Goal: Download file/media

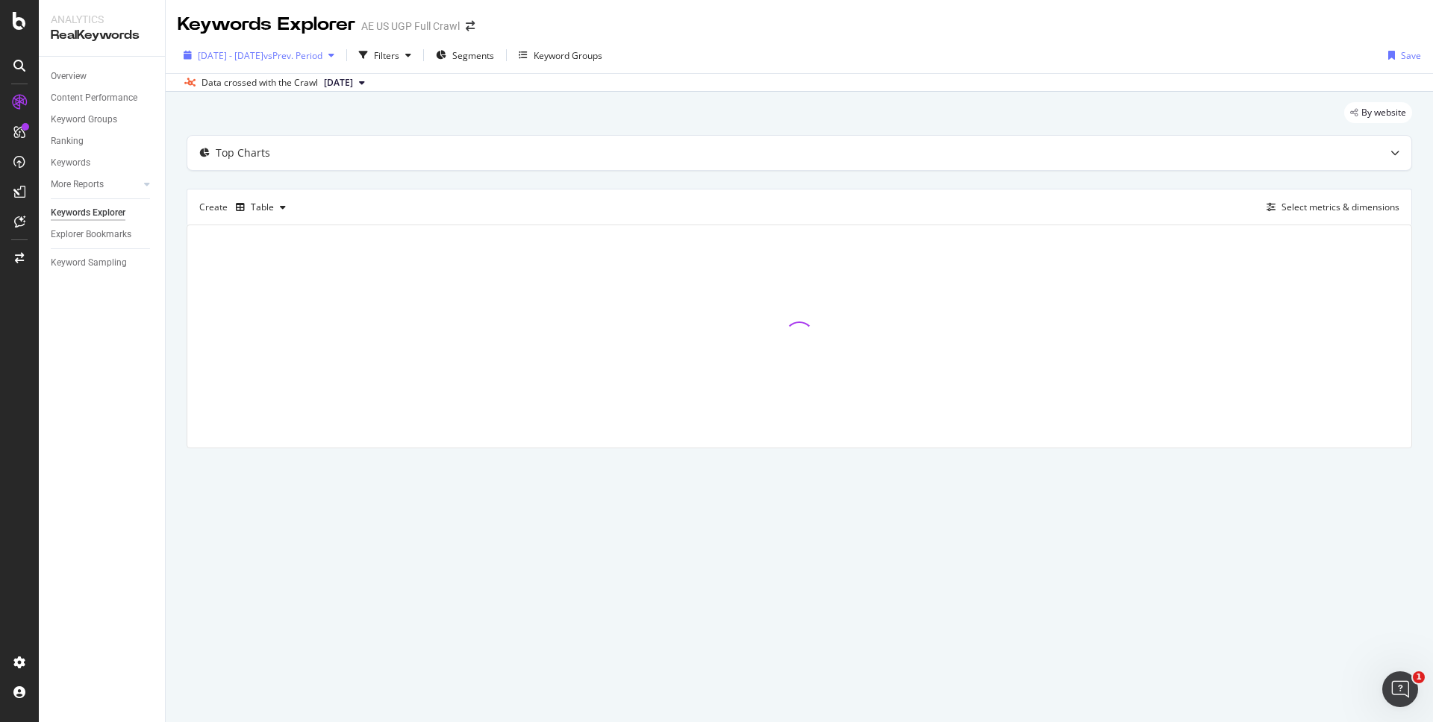
click at [340, 66] on button "[DATE] - [DATE] vs Prev. Period" at bounding box center [259, 55] width 163 height 24
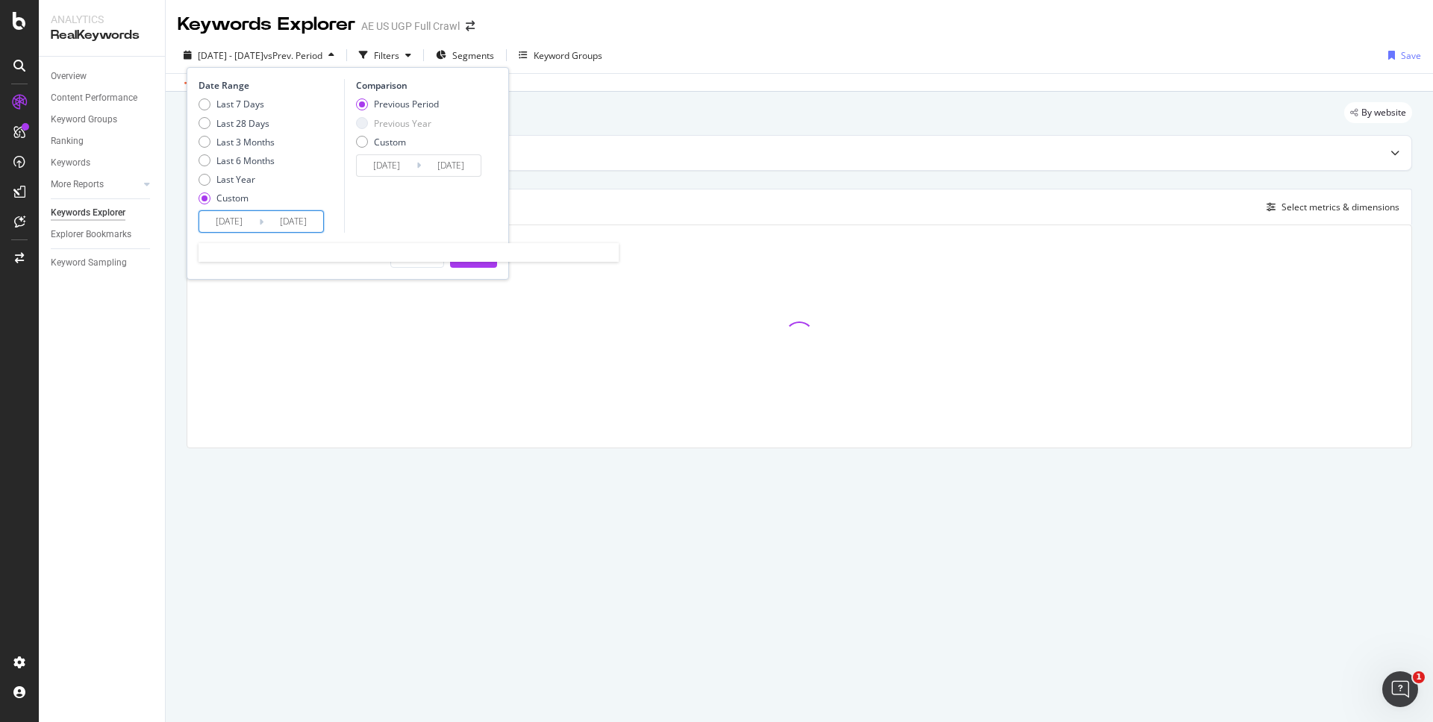
click at [242, 226] on input "[DATE]" at bounding box center [229, 221] width 60 height 21
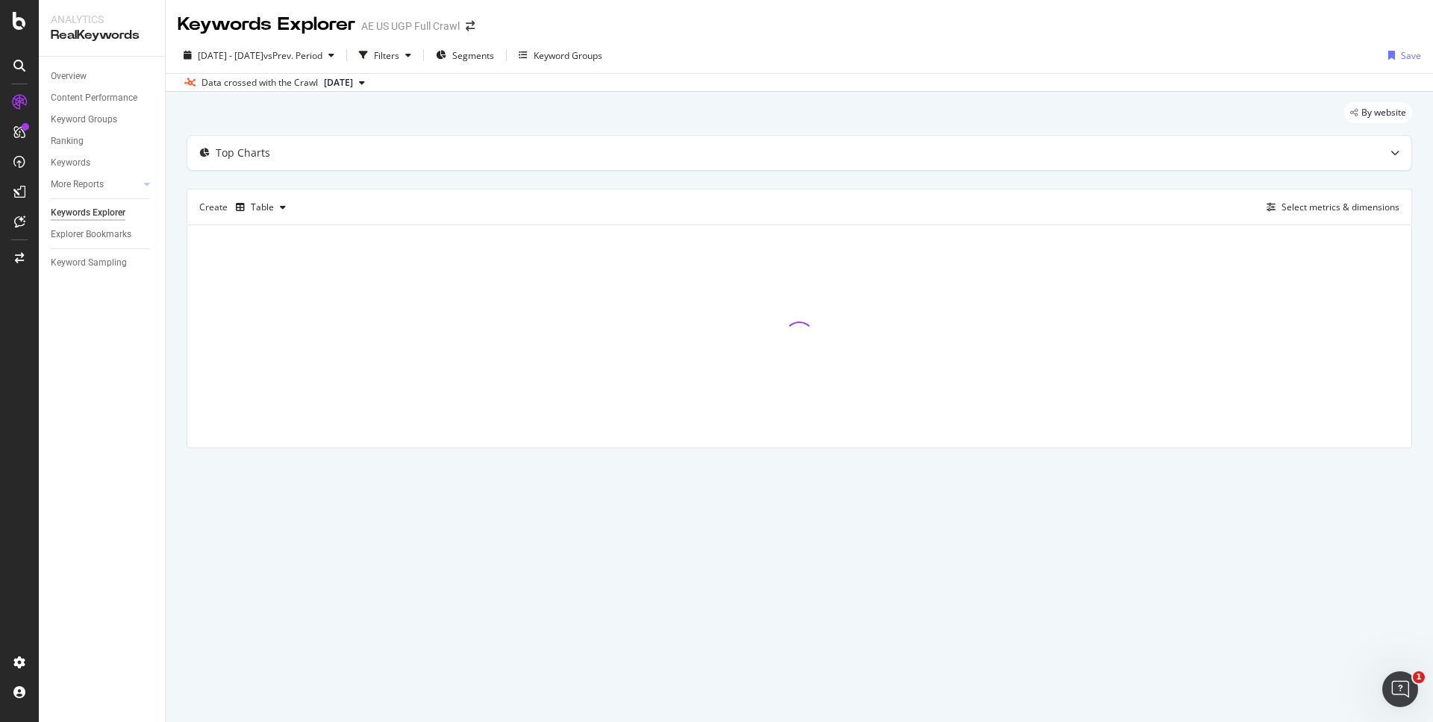
click at [138, 401] on div "Overview Content Performance Keyword Groups Ranking Keywords More Reports Count…" at bounding box center [102, 390] width 126 height 666
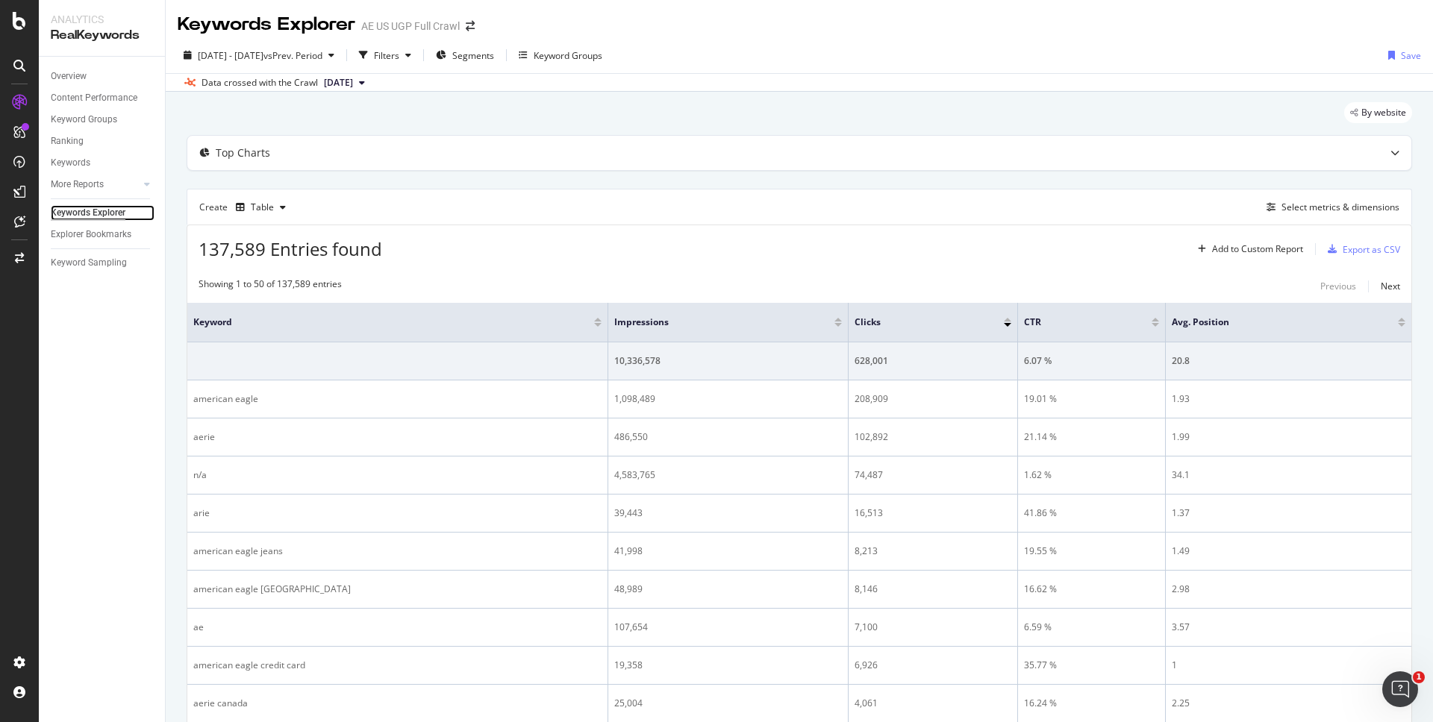
click at [72, 215] on div "Keywords Explorer" at bounding box center [88, 213] width 75 height 16
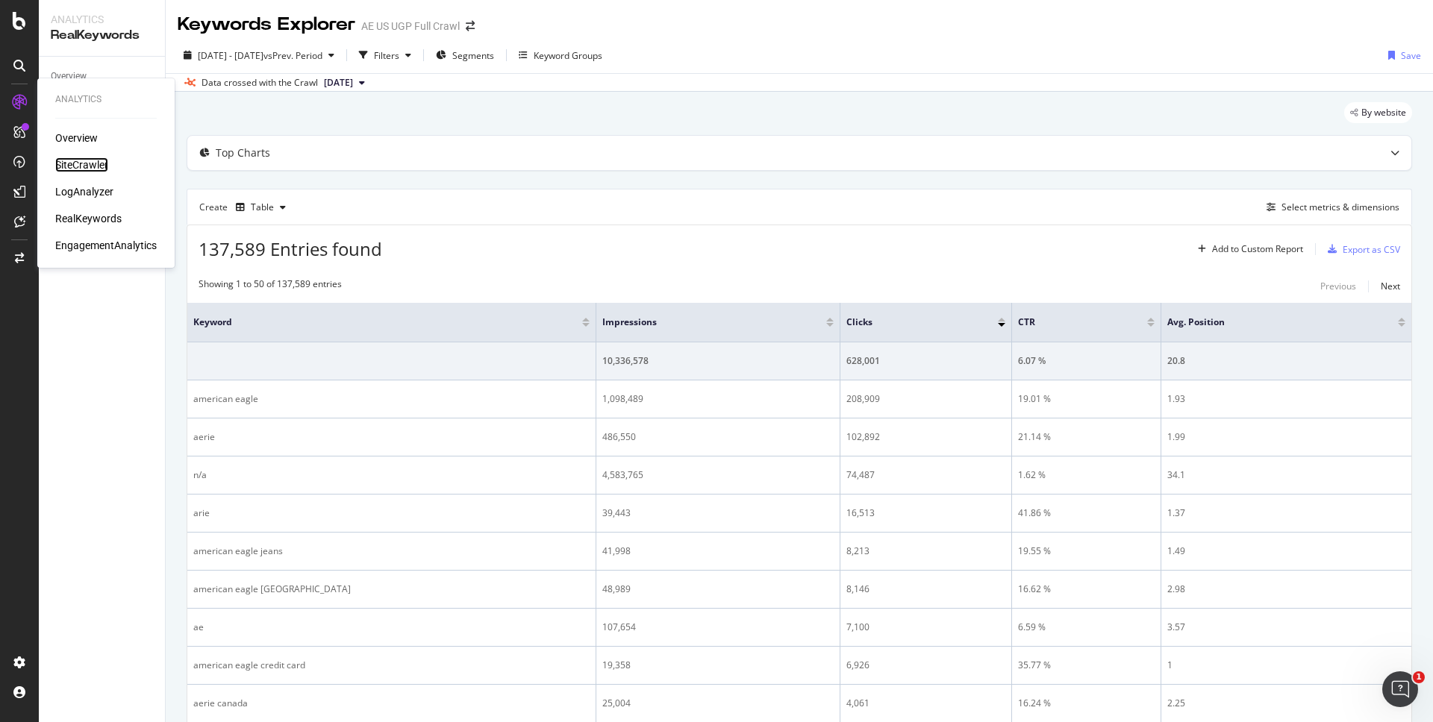
click at [70, 161] on div "SiteCrawler" at bounding box center [81, 164] width 53 height 15
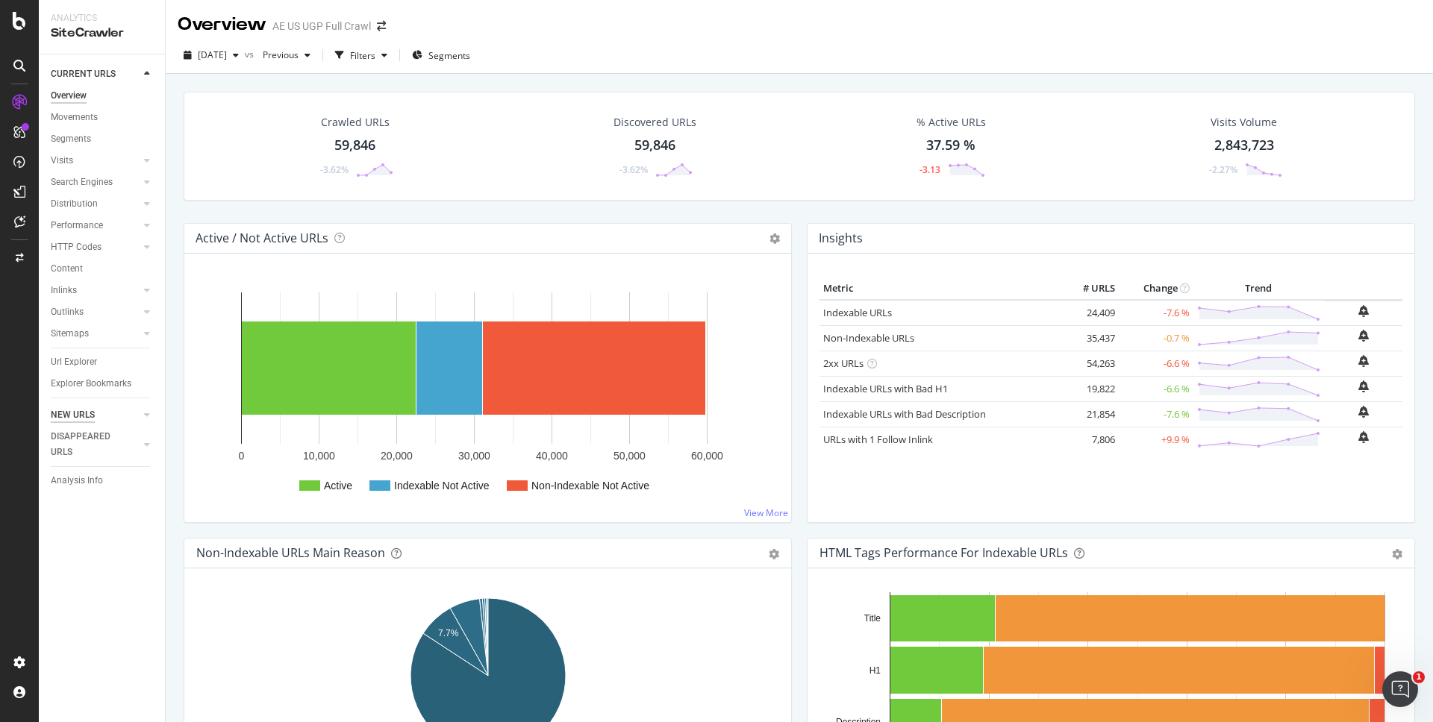
click at [84, 410] on div "NEW URLS" at bounding box center [73, 415] width 44 height 16
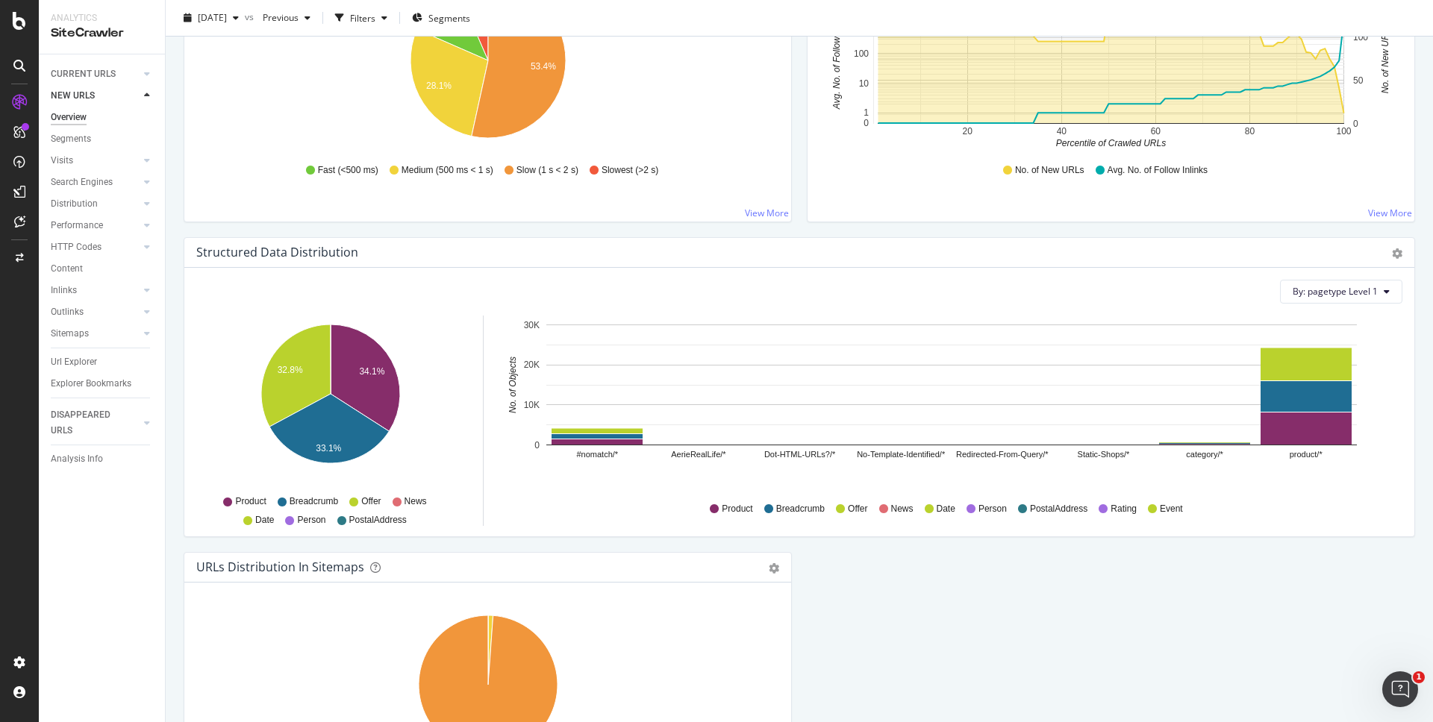
scroll to position [1442, 0]
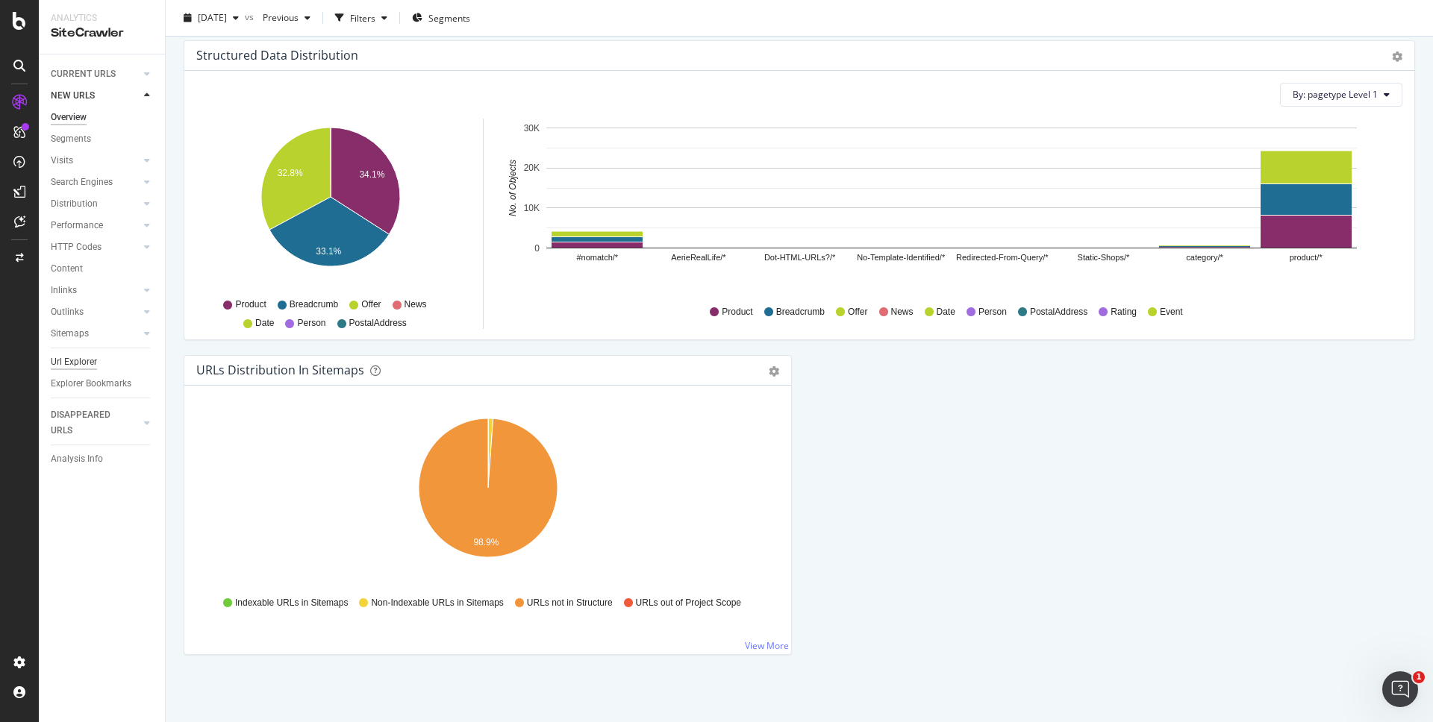
click at [75, 358] on div "Url Explorer" at bounding box center [74, 362] width 46 height 16
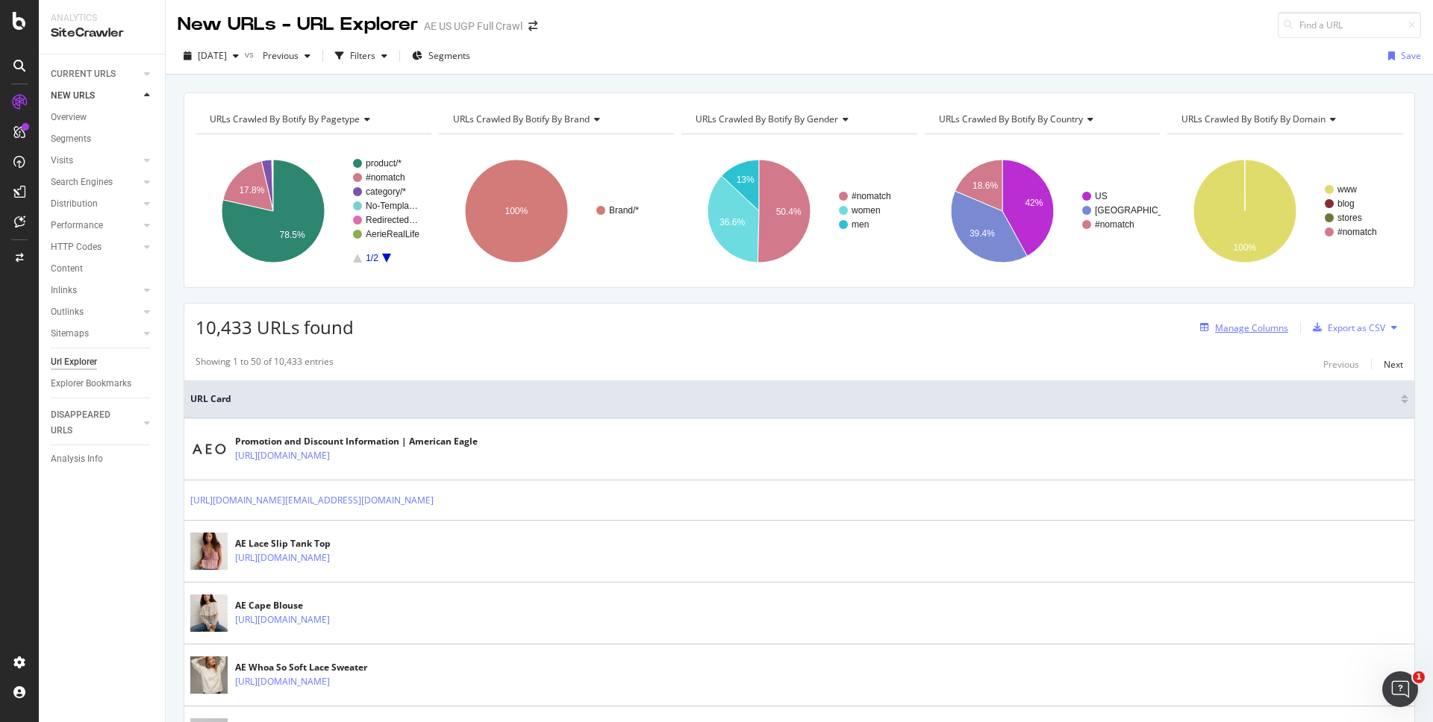
click at [1224, 330] on div "Manage Columns" at bounding box center [1251, 328] width 73 height 13
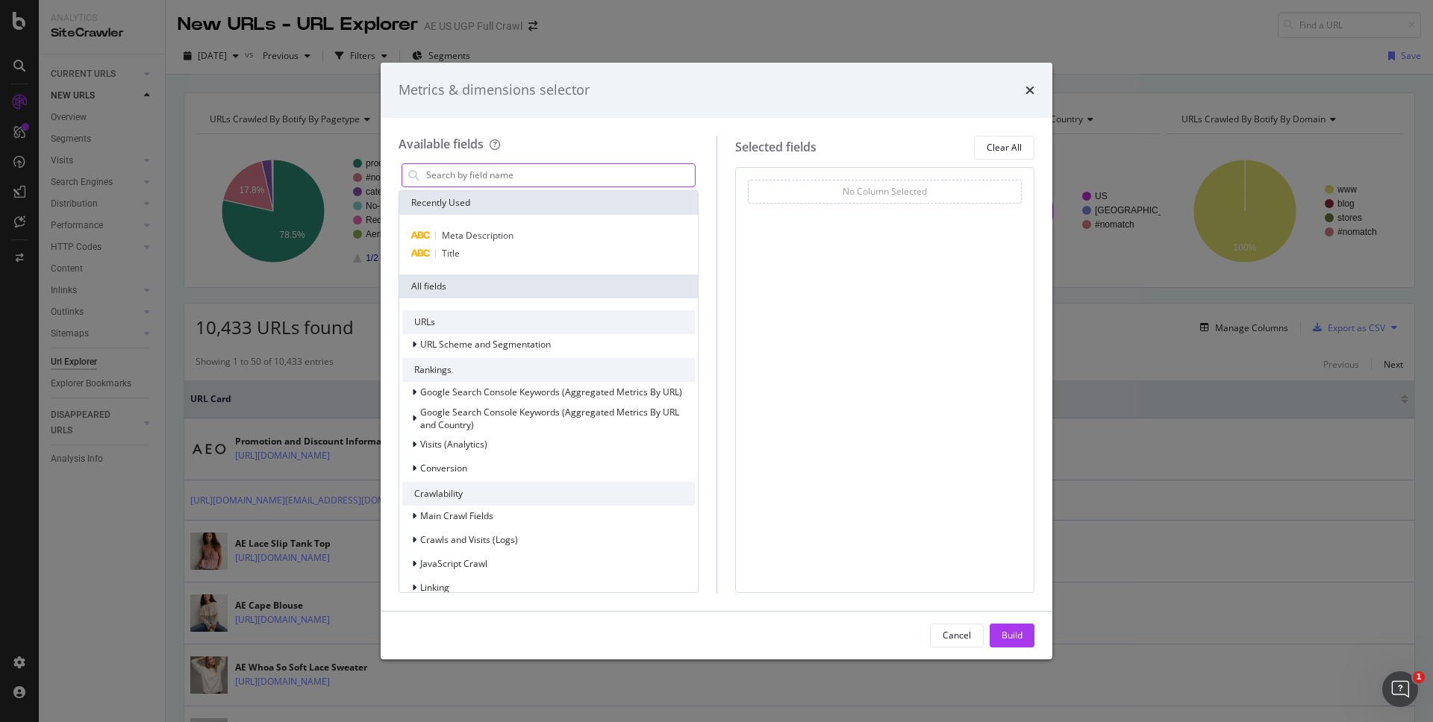
click at [503, 181] on input "modal" at bounding box center [560, 175] width 270 height 22
click at [1031, 93] on icon "times" at bounding box center [1029, 90] width 9 height 12
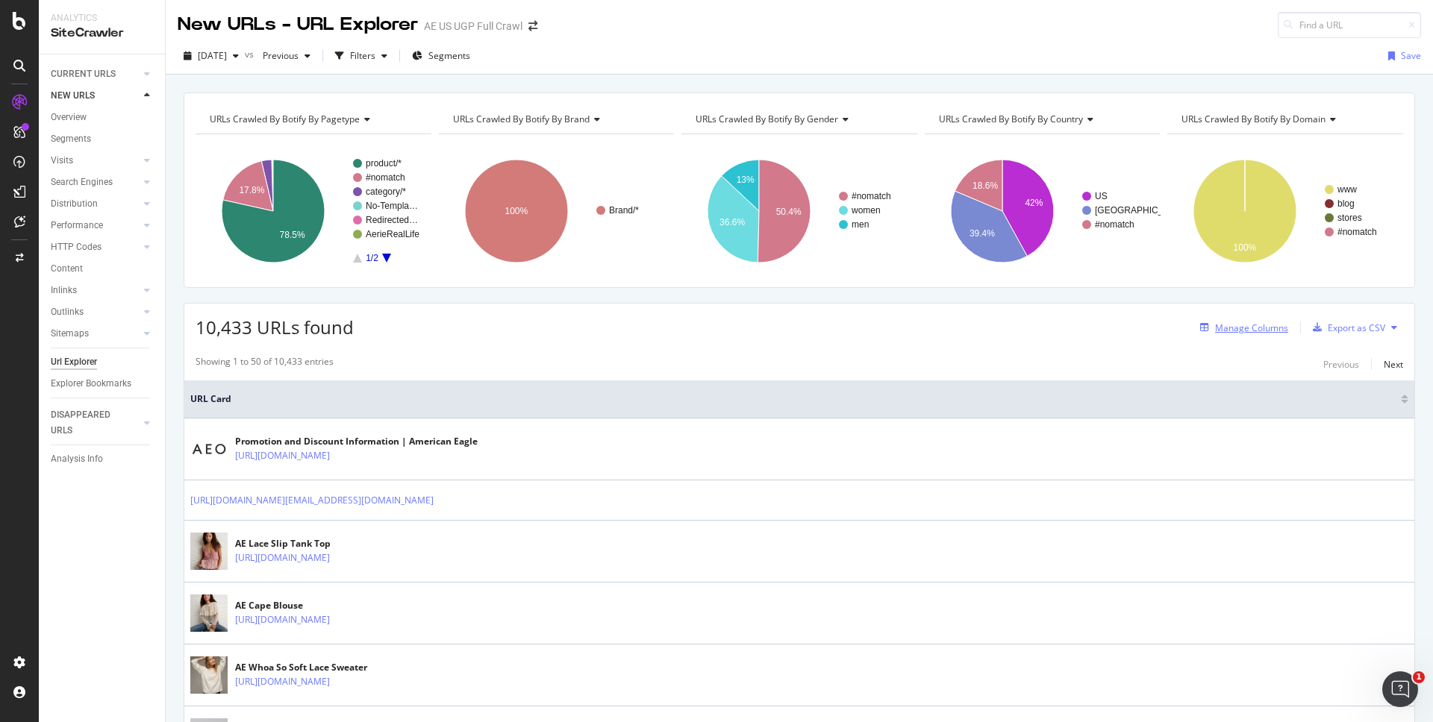
click at [1258, 331] on div "Manage Columns" at bounding box center [1251, 328] width 73 height 13
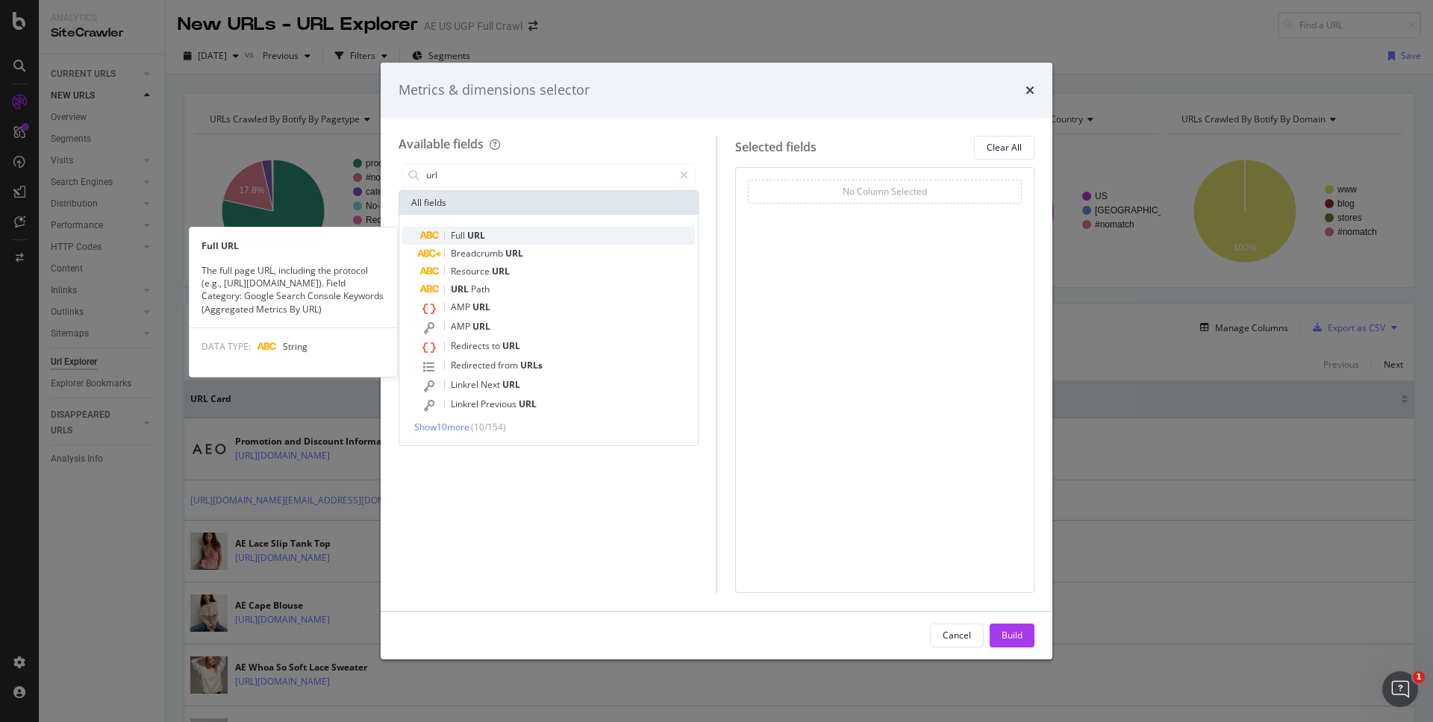
click at [555, 237] on div "Full URL" at bounding box center [557, 236] width 275 height 18
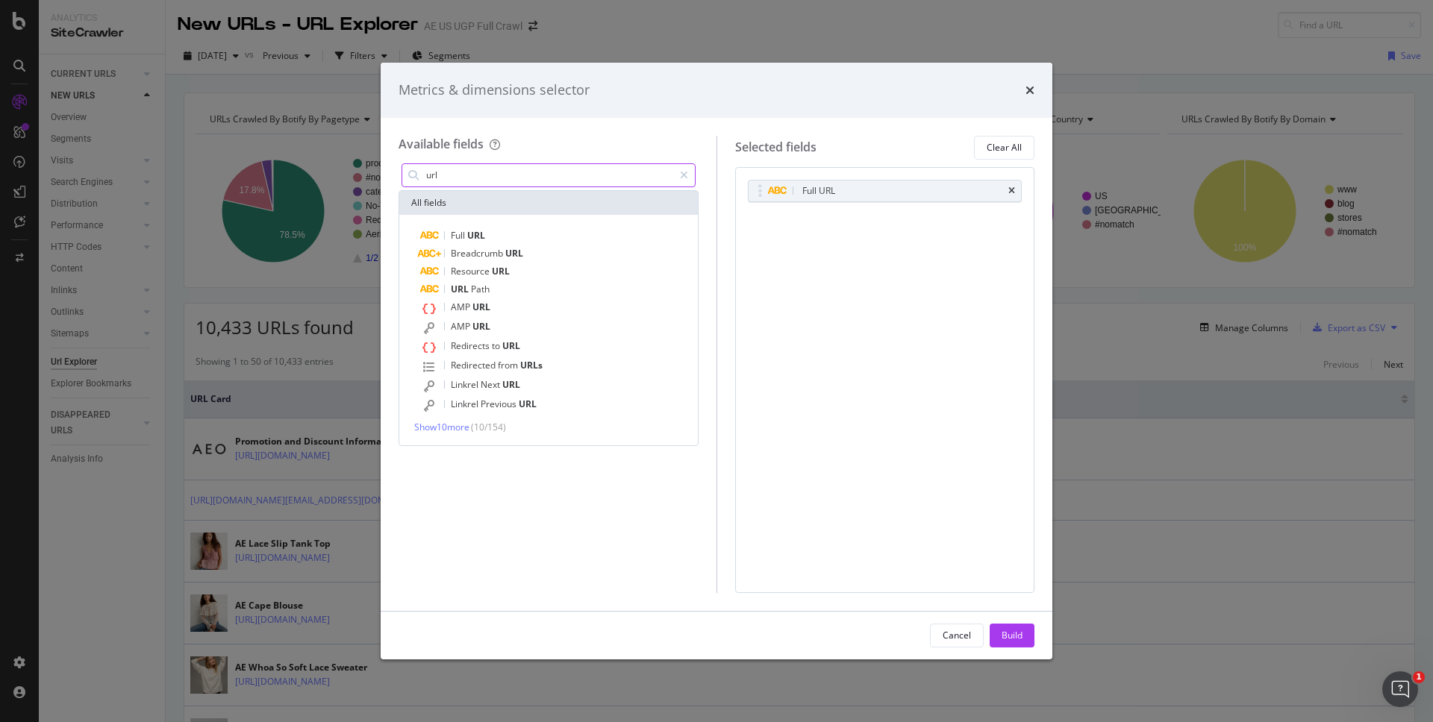
click at [540, 174] on input "url" at bounding box center [549, 175] width 248 height 22
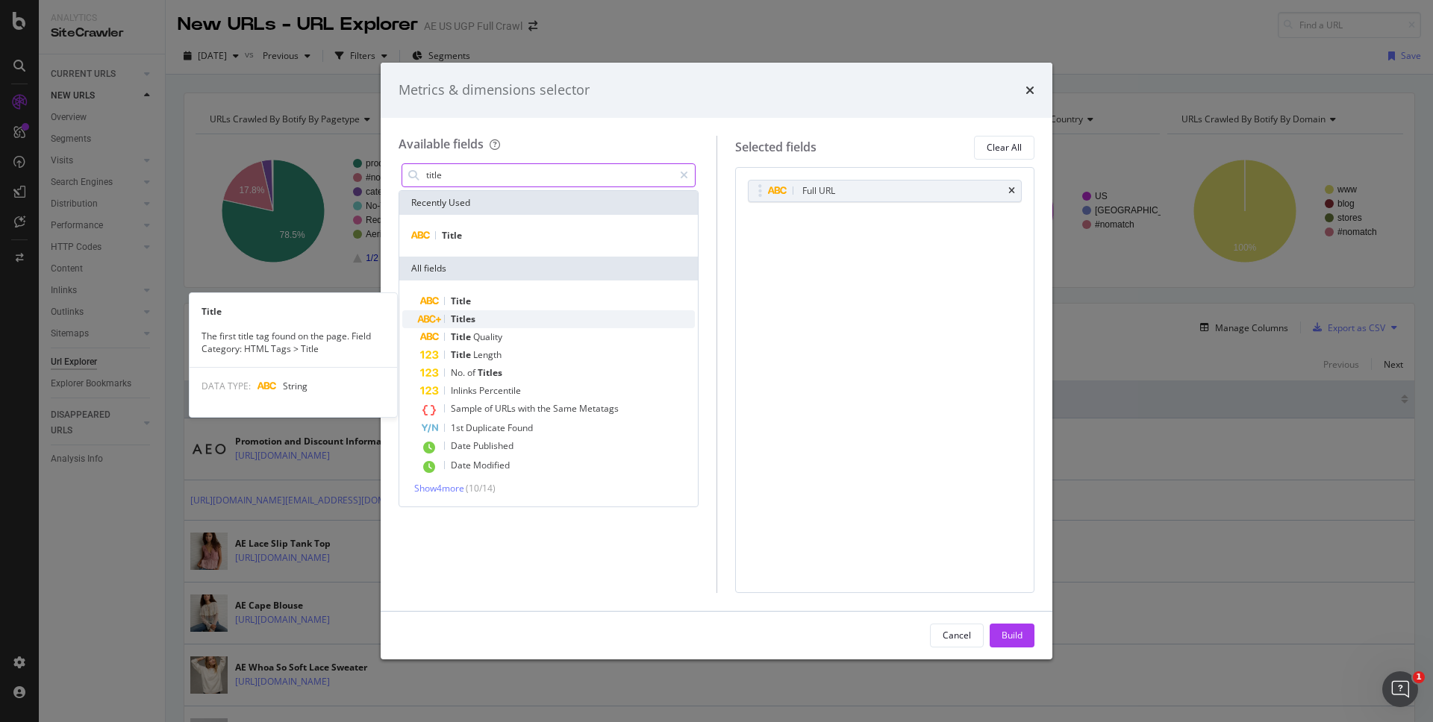
type input "title"
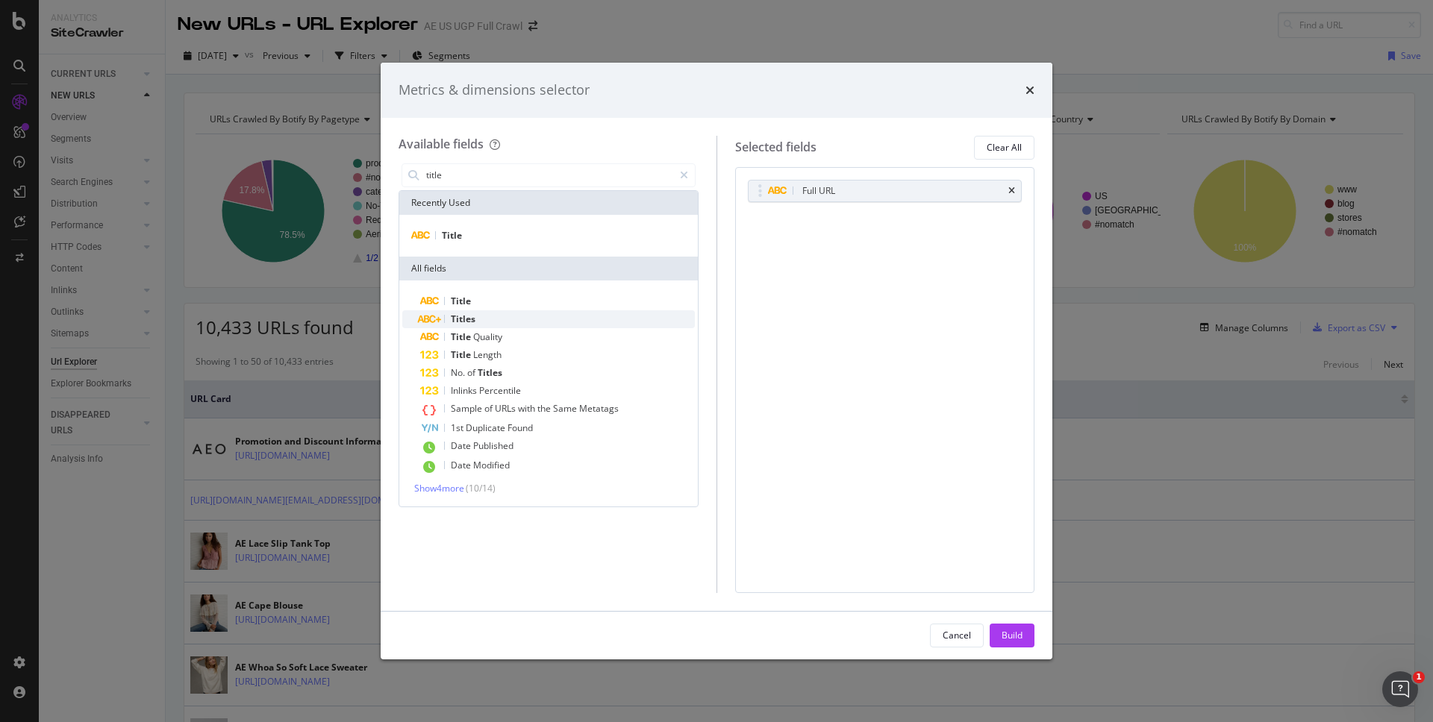
click at [493, 315] on div "Titles" at bounding box center [557, 319] width 275 height 18
click at [1008, 640] on div "Build" at bounding box center [1011, 635] width 21 height 13
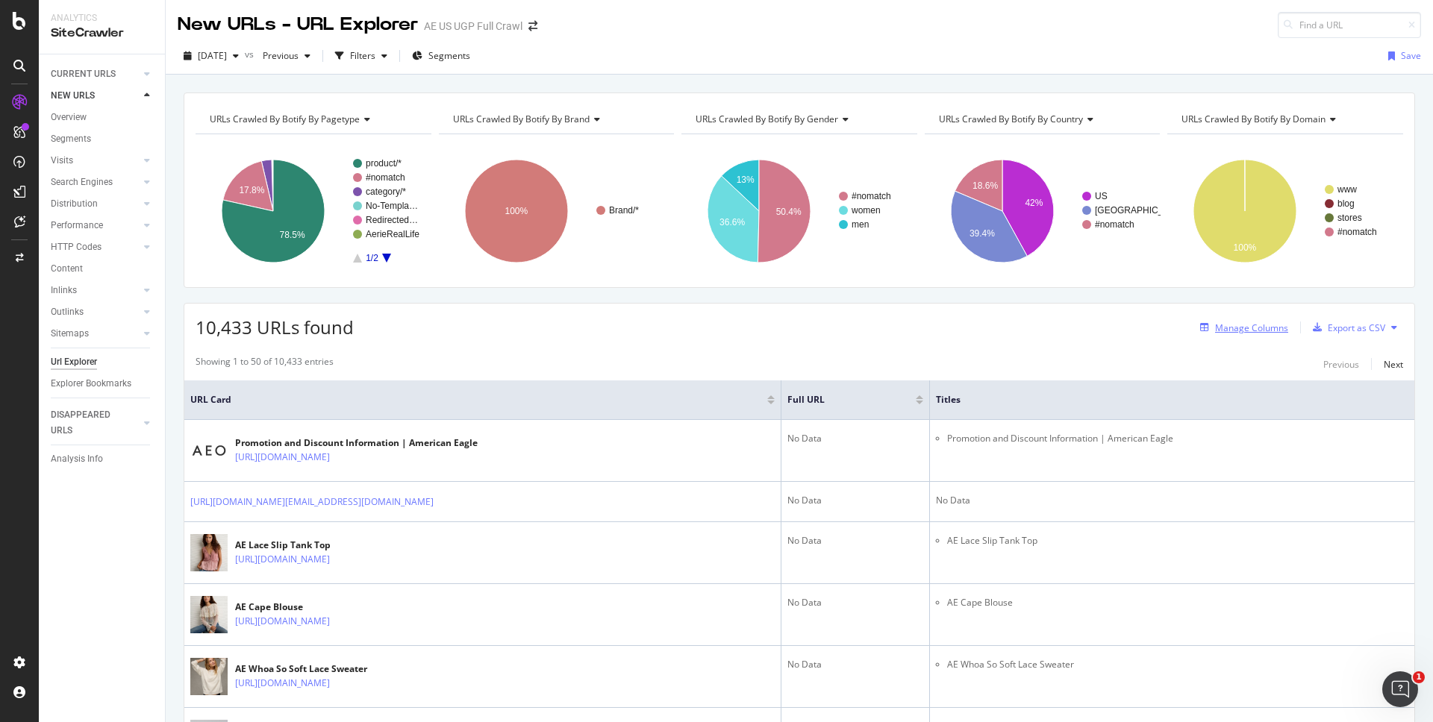
click at [1246, 319] on div "Manage Columns" at bounding box center [1241, 327] width 94 height 16
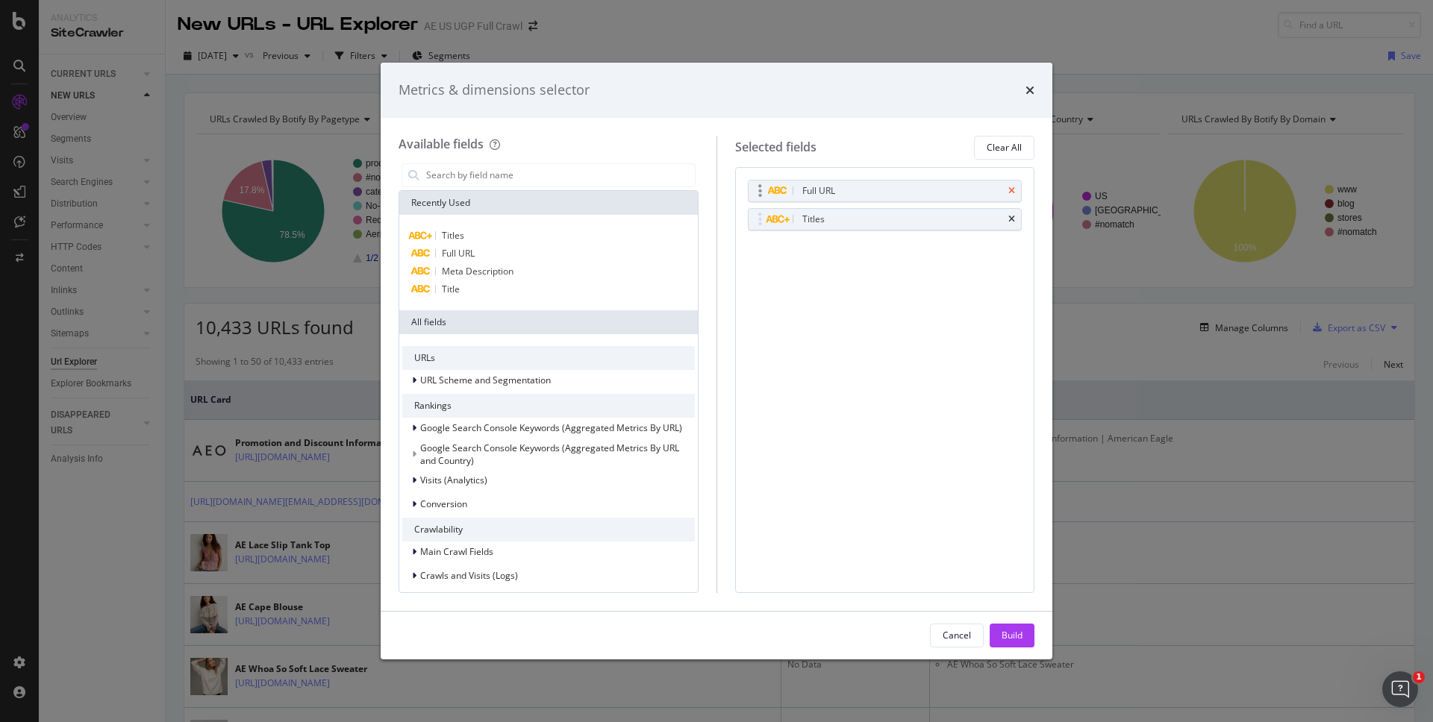
click at [1009, 190] on icon "times" at bounding box center [1011, 191] width 7 height 9
click at [1018, 633] on div "Build" at bounding box center [1011, 635] width 21 height 13
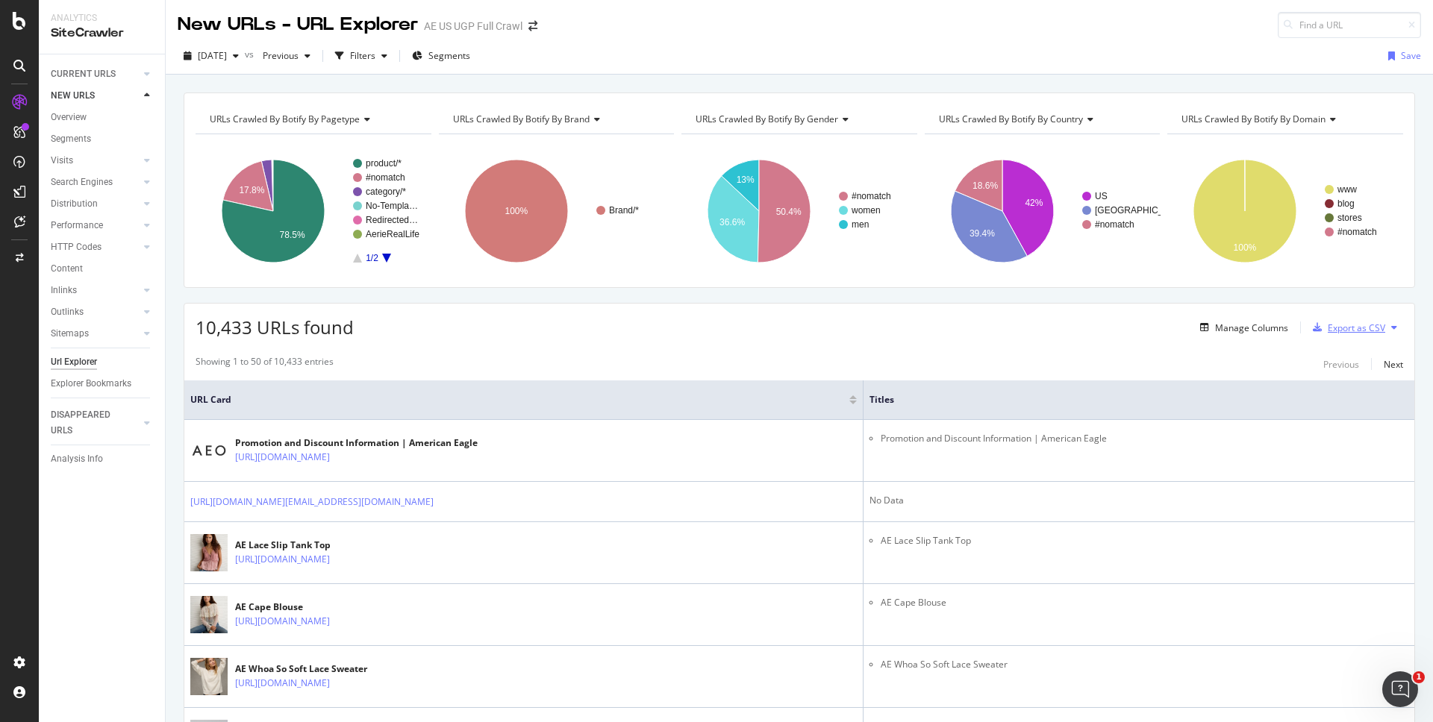
click at [1339, 331] on div "Export as CSV" at bounding box center [1355, 328] width 57 height 13
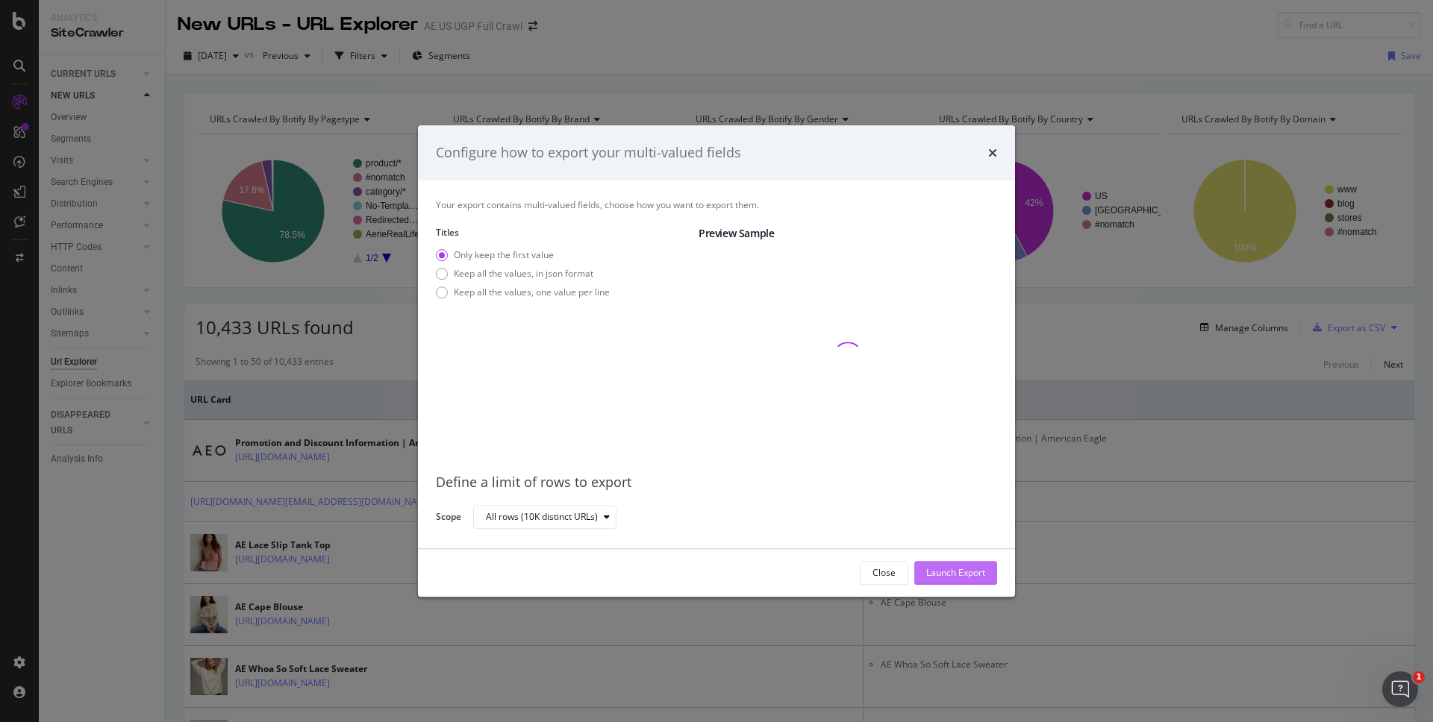
click at [934, 572] on div "Launch Export" at bounding box center [955, 572] width 59 height 13
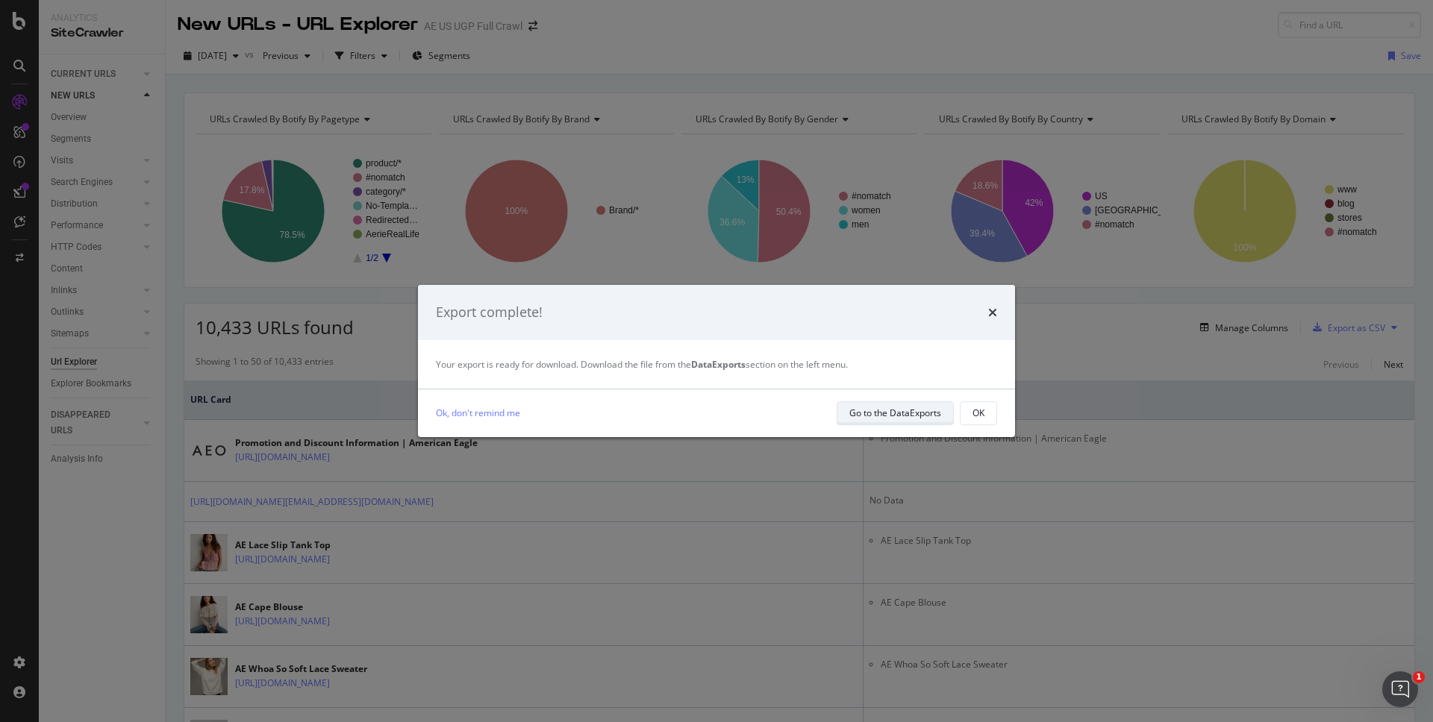
click at [886, 416] on div "Go to the DataExports" at bounding box center [895, 413] width 92 height 13
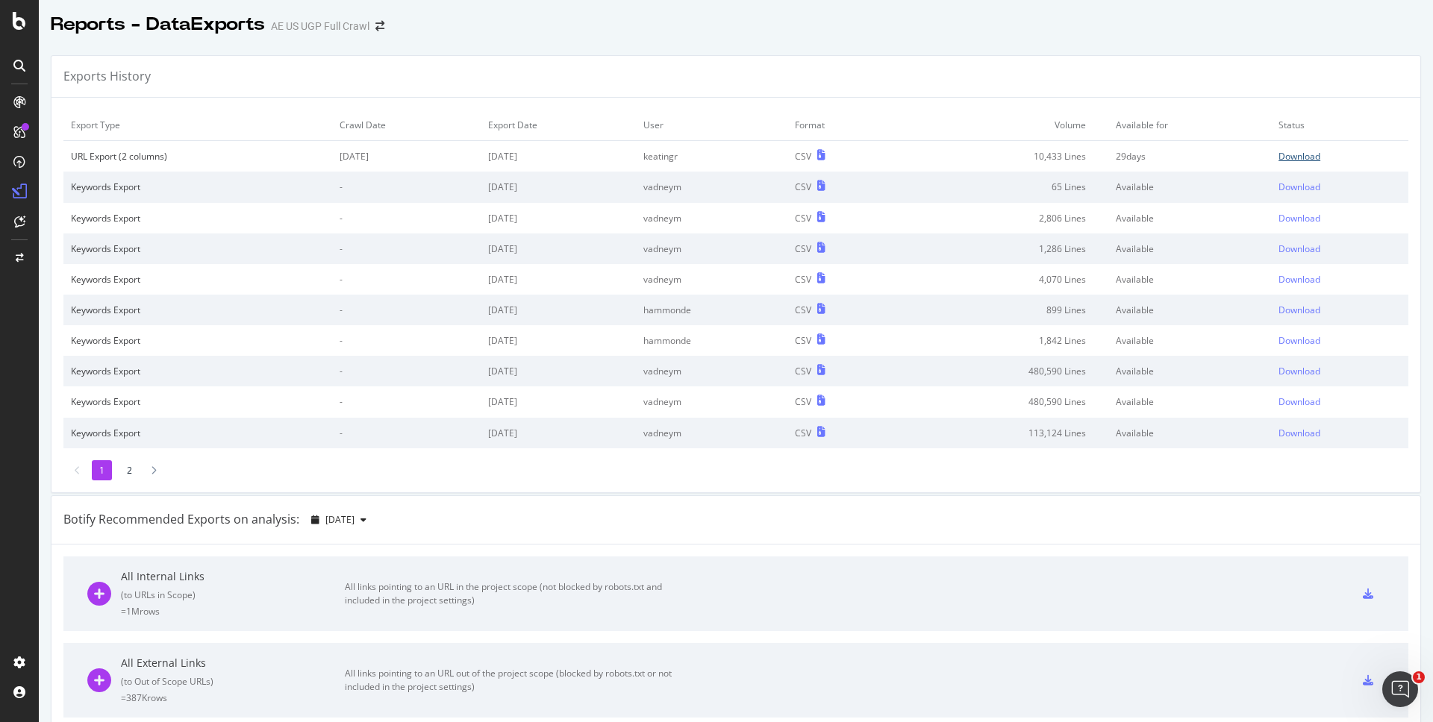
click at [1309, 160] on div "Download" at bounding box center [1299, 156] width 42 height 13
